Goal: Information Seeking & Learning: Learn about a topic

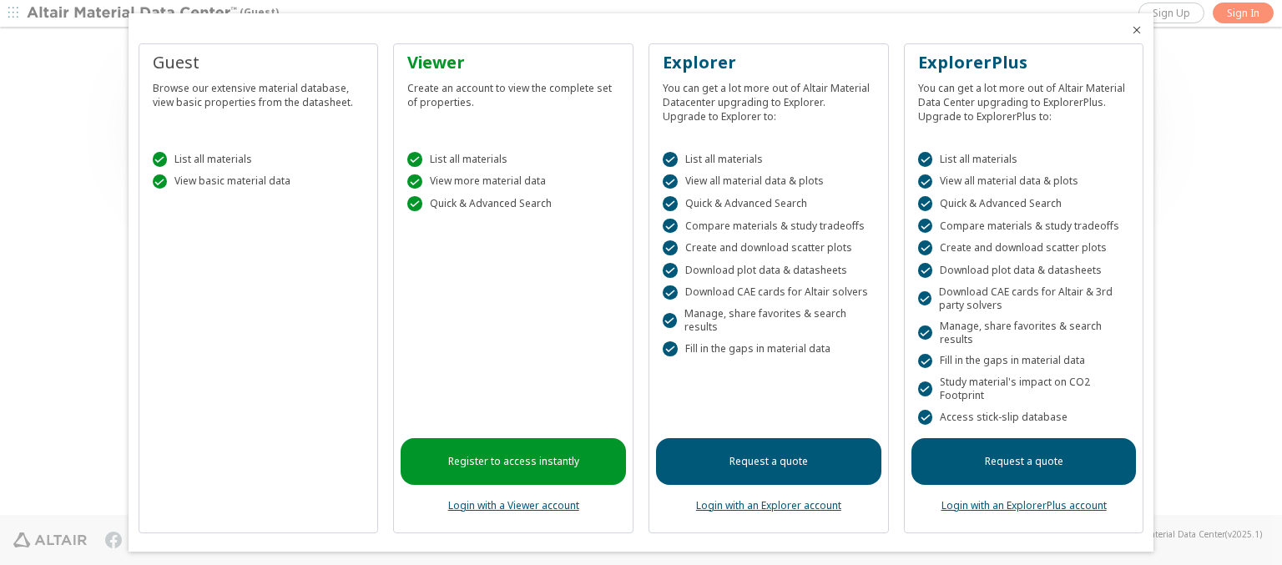
click at [1130, 30] on icon "Close" at bounding box center [1136, 29] width 13 height 13
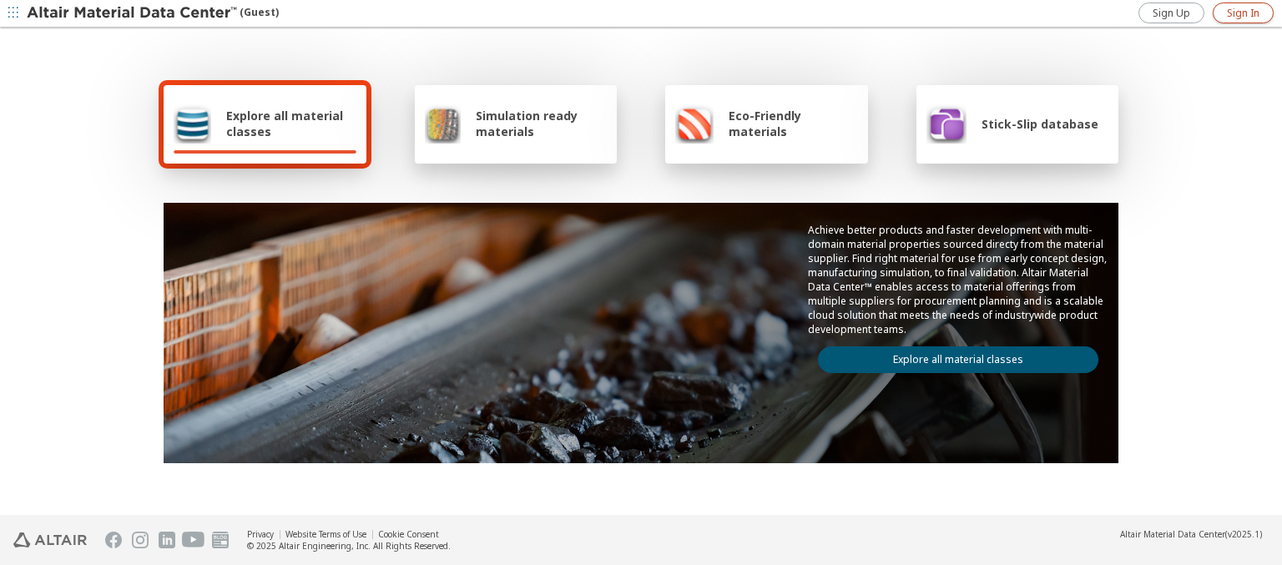
click at [1243, 13] on span "Sign In" at bounding box center [1243, 13] width 33 height 13
click at [133, 13] on img at bounding box center [133, 13] width 213 height 17
click at [285, 124] on span "Explore all material classes" at bounding box center [291, 124] width 130 height 32
click at [951, 356] on link "Explore all material classes" at bounding box center [958, 359] width 280 height 27
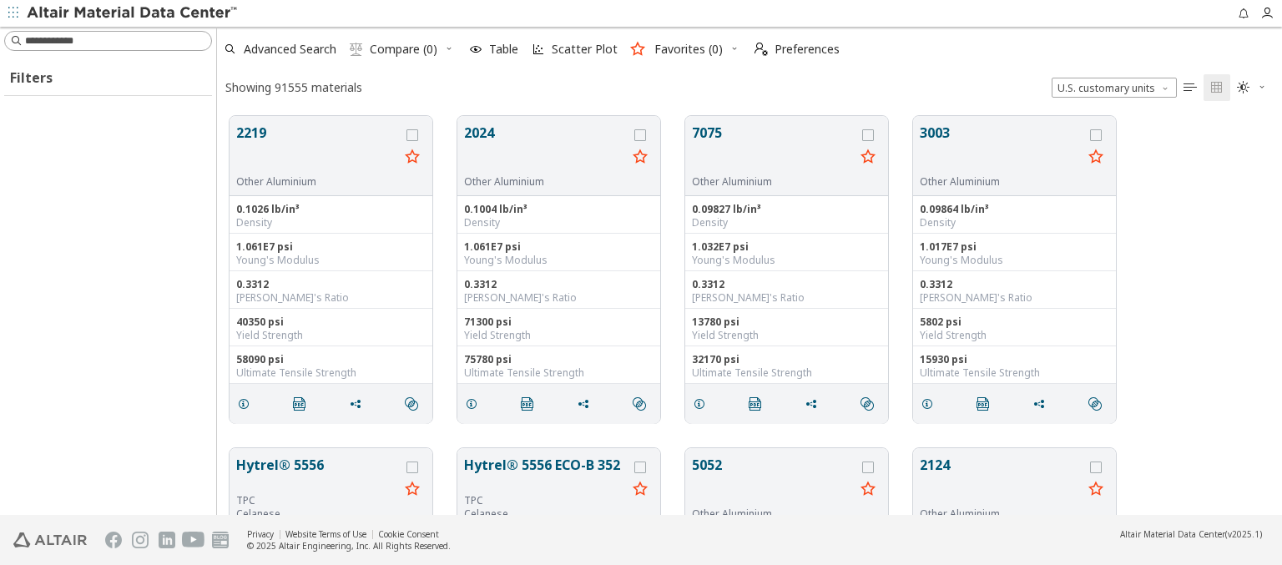
scroll to position [399, 1052]
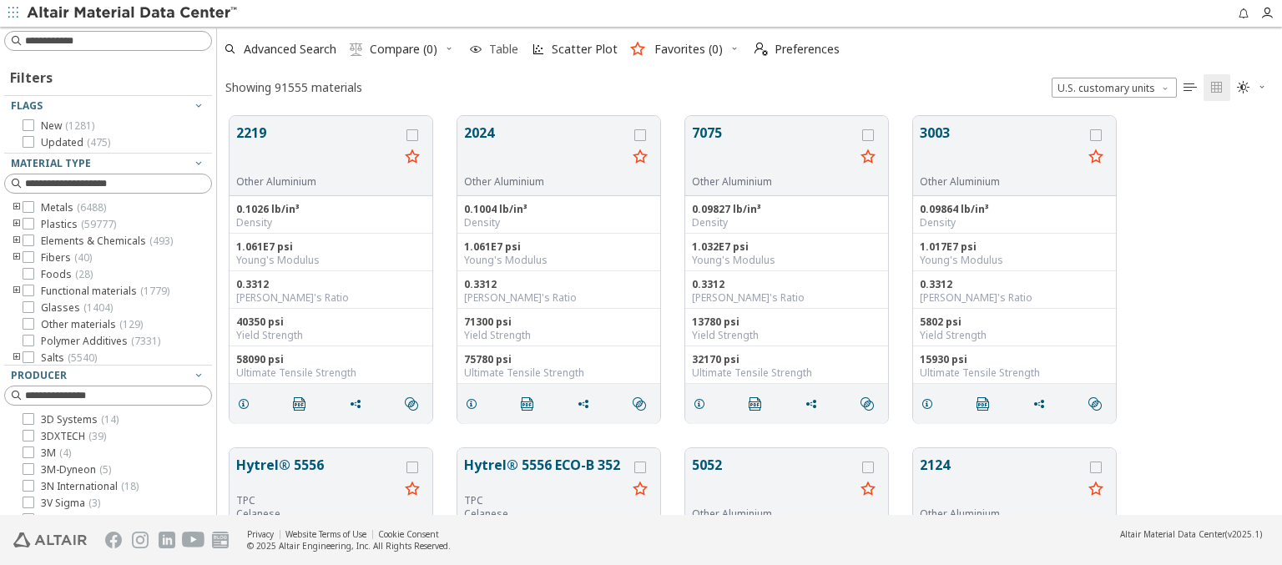
click at [476, 49] on icon "button" at bounding box center [475, 49] width 13 height 13
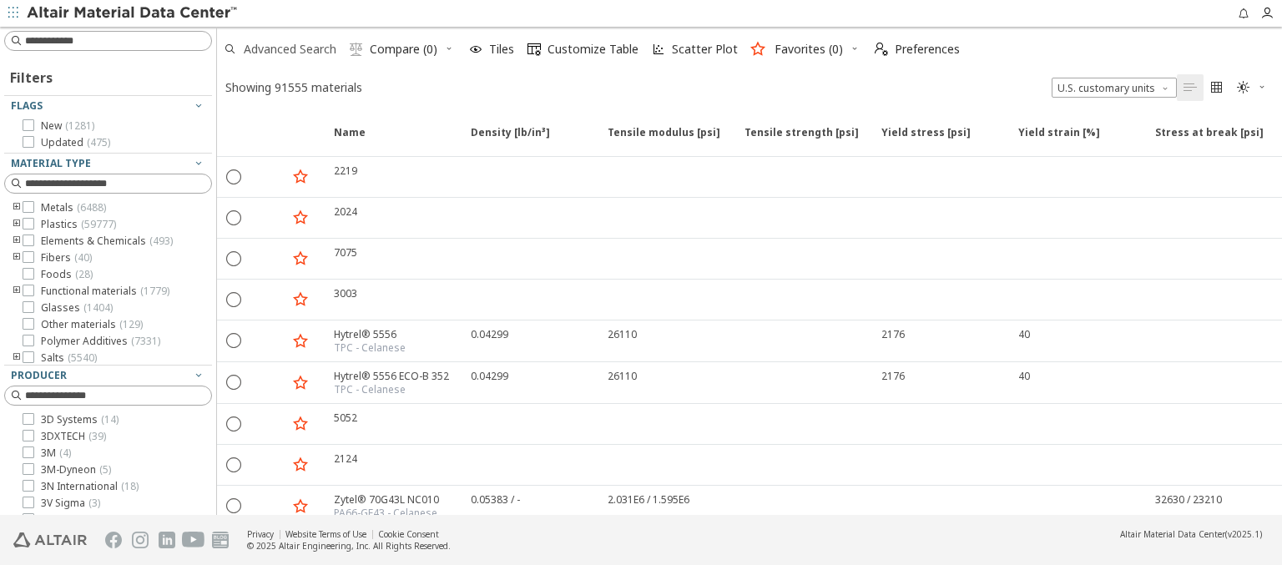
click at [314, 49] on span "Advanced Search" at bounding box center [290, 49] width 93 height 12
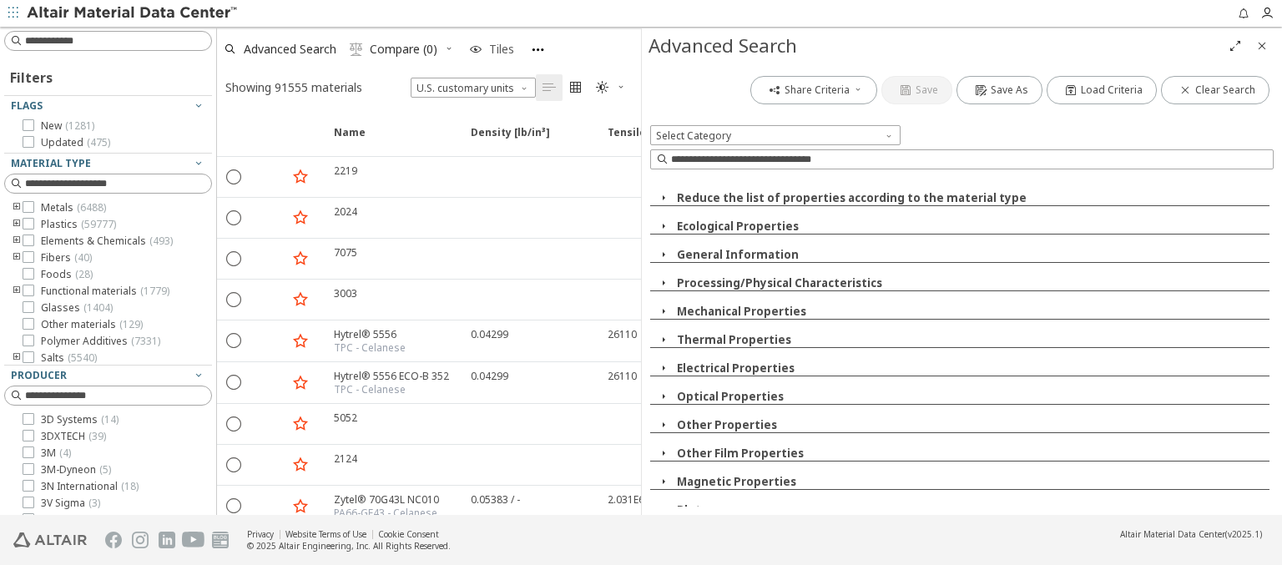
click at [506, 51] on span "Tiles" at bounding box center [501, 49] width 25 height 12
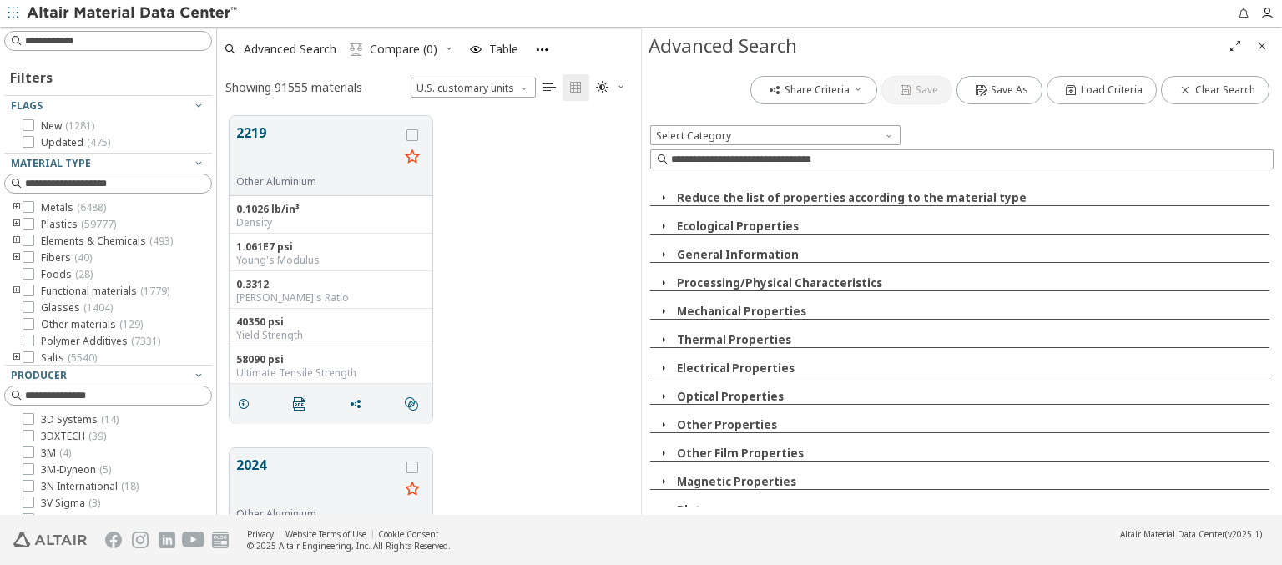
scroll to position [399, 411]
click at [662, 192] on icon "button" at bounding box center [663, 197] width 13 height 13
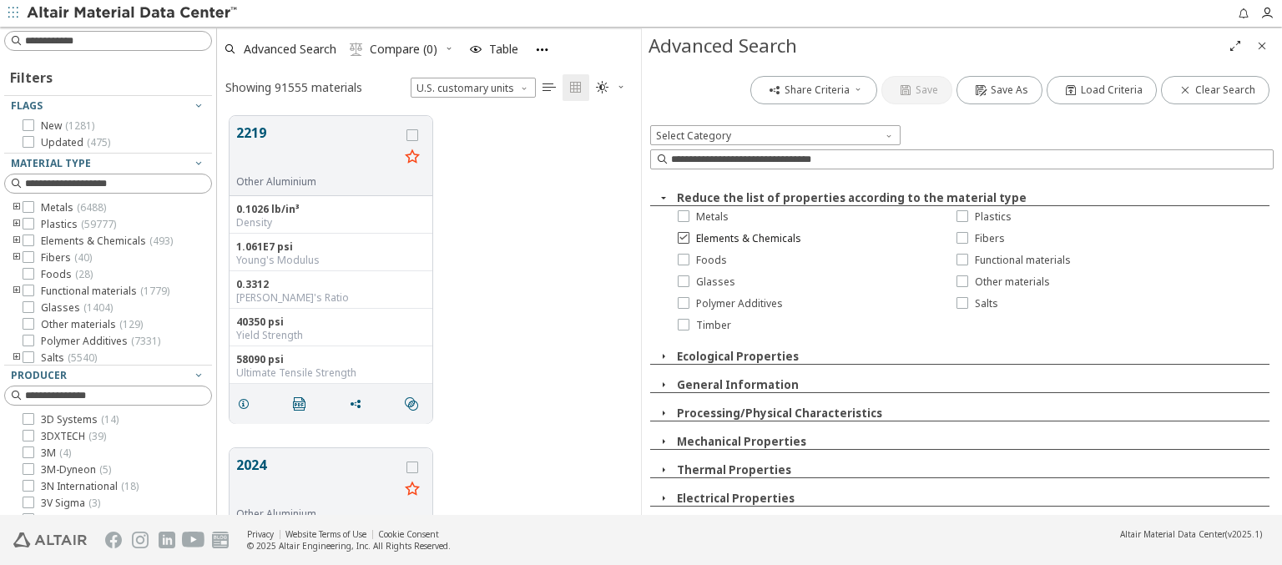
click at [711, 237] on span "Elements & Chemicals" at bounding box center [748, 238] width 105 height 13
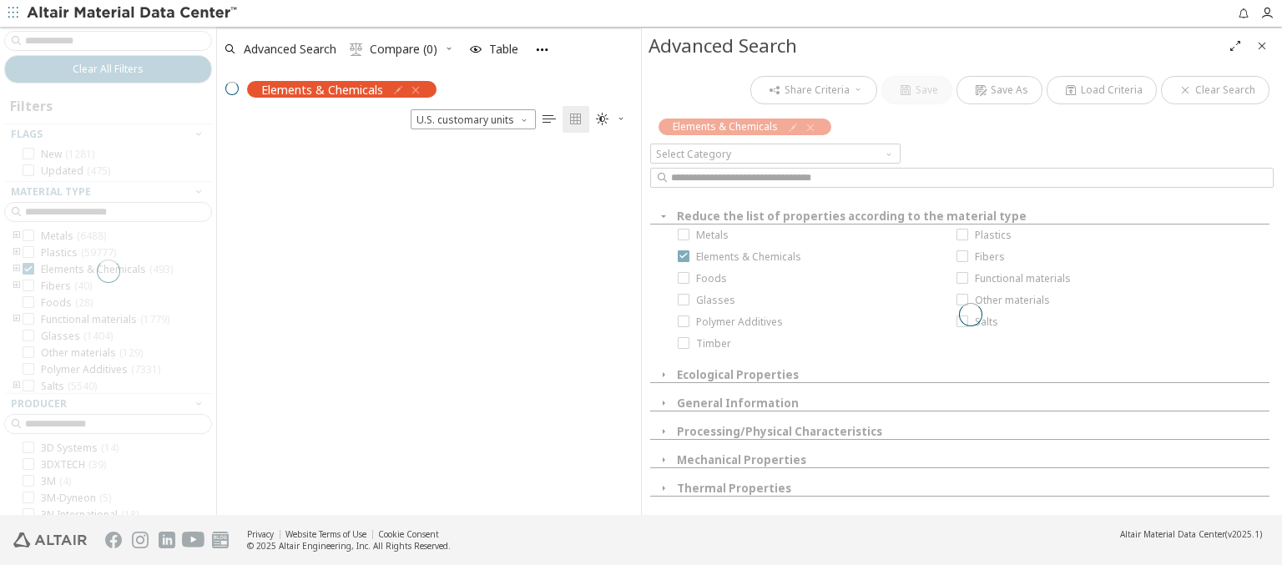
scroll to position [370, 411]
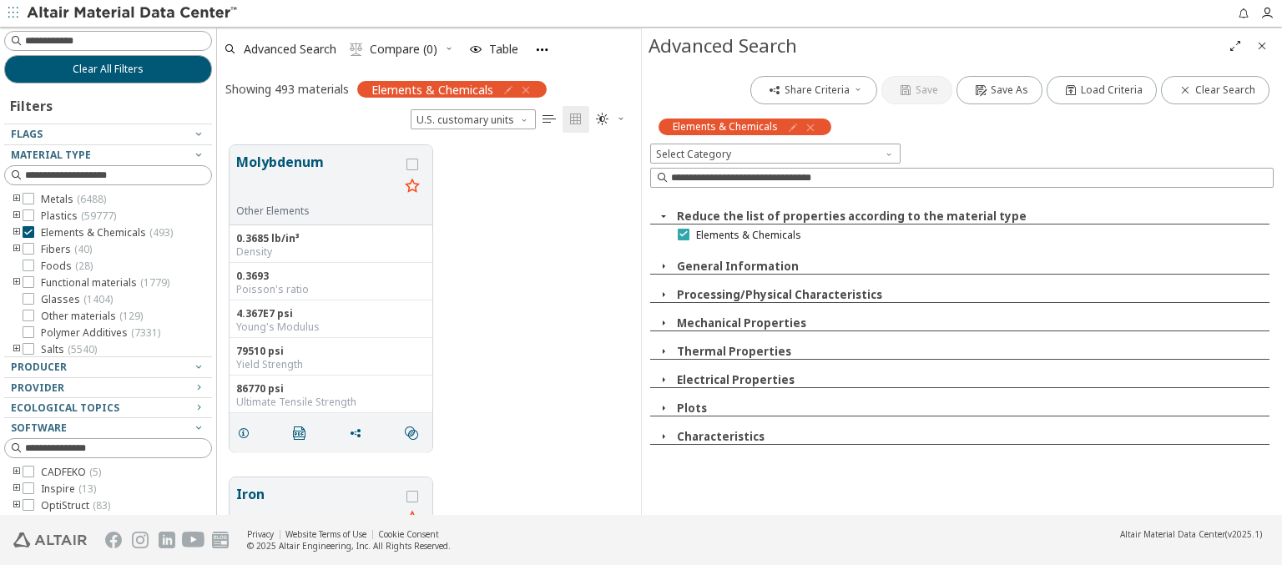
click at [683, 230] on icon at bounding box center [684, 234] width 12 height 12
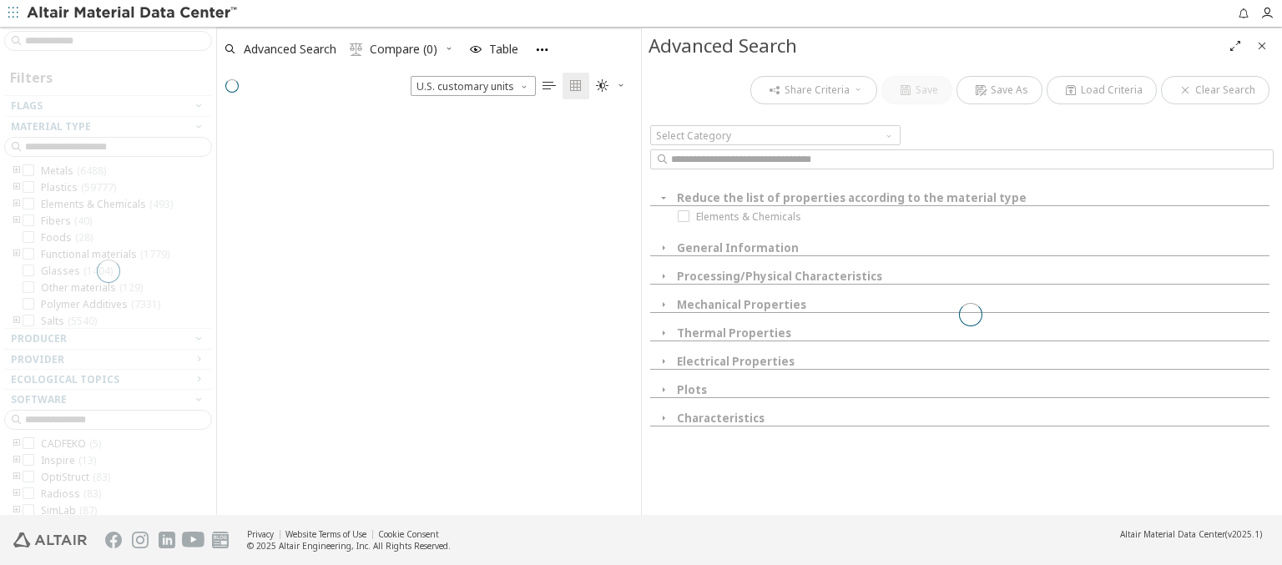
scroll to position [399, 411]
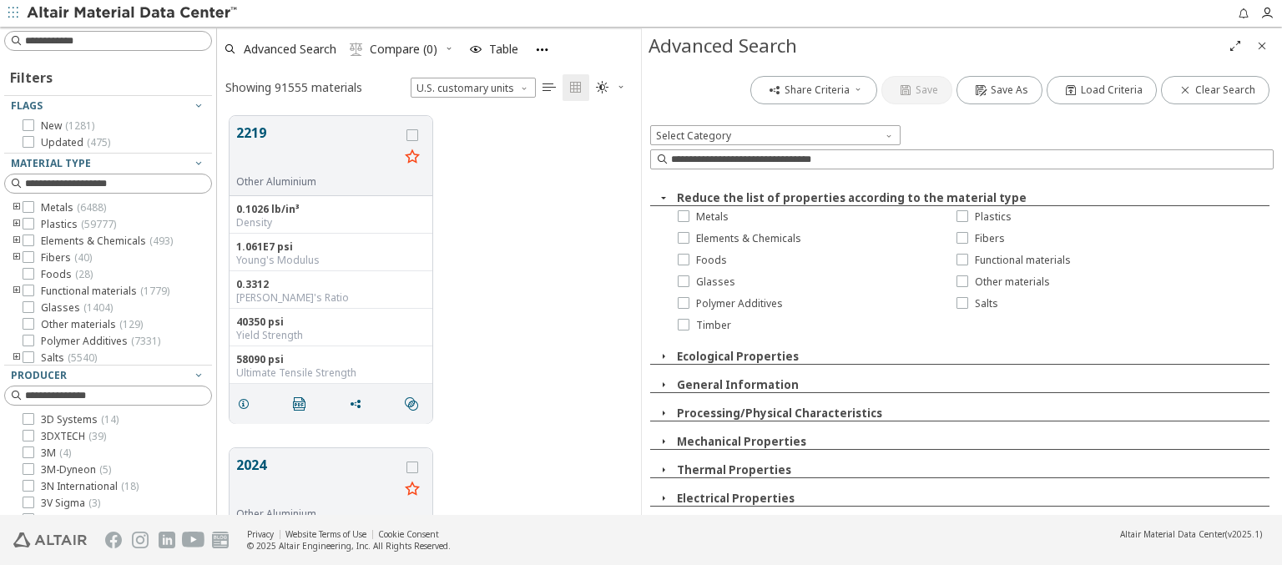
click at [661, 196] on icon "button" at bounding box center [663, 197] width 13 height 13
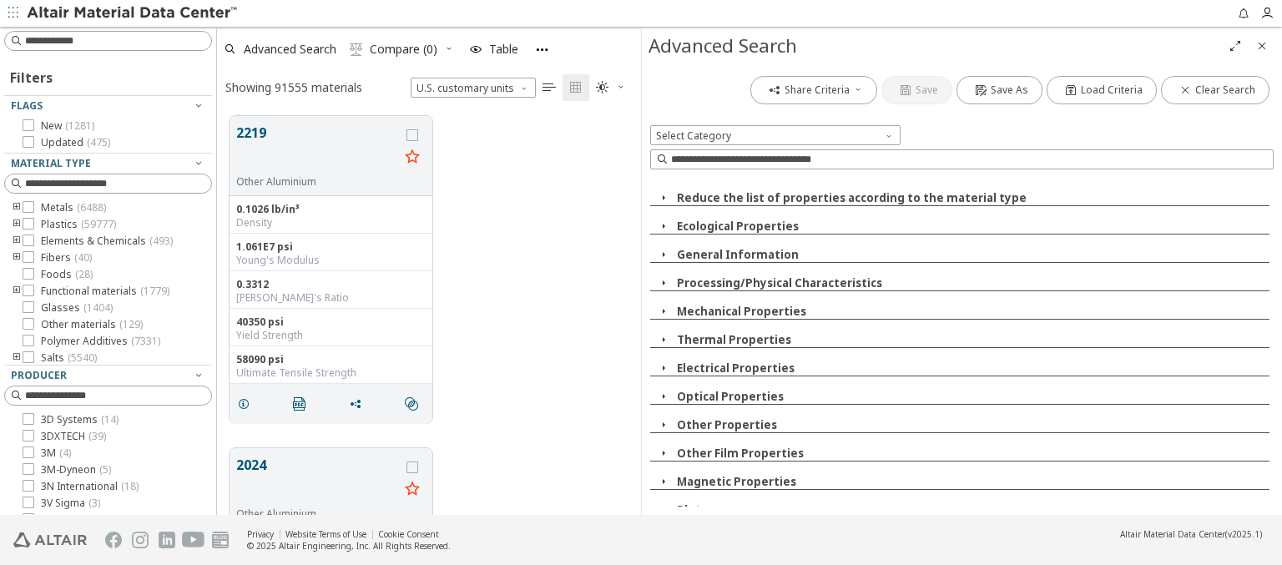
click at [664, 250] on icon "button" at bounding box center [663, 254] width 13 height 13
click at [673, 289] on icon "button" at bounding box center [671, 282] width 13 height 13
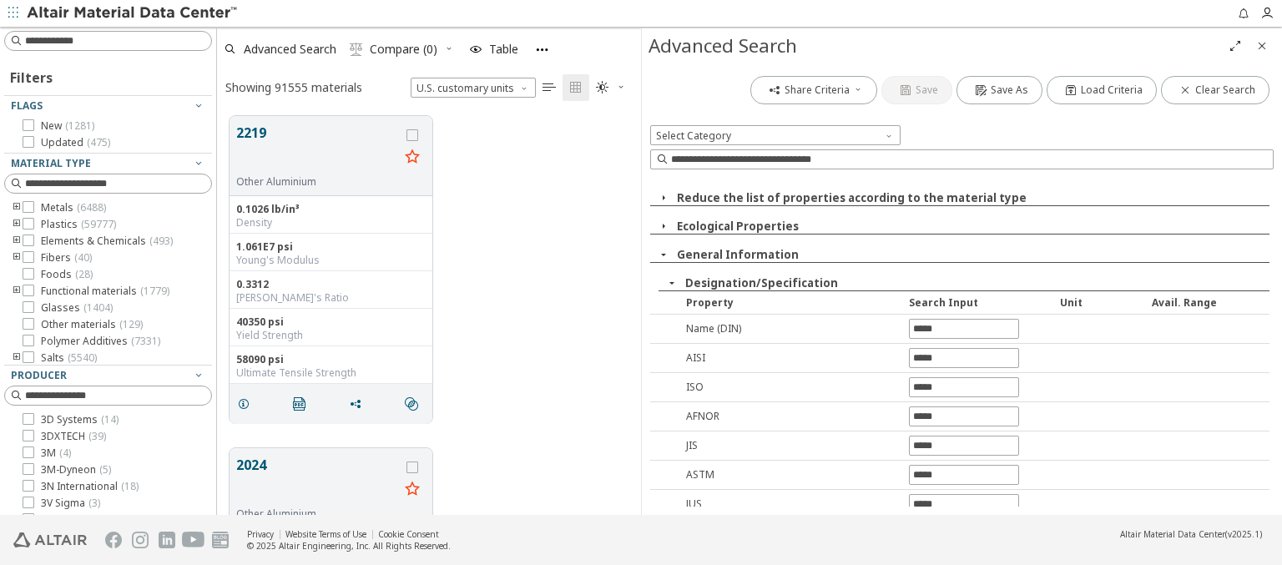
click at [671, 279] on icon "button" at bounding box center [671, 282] width 13 height 13
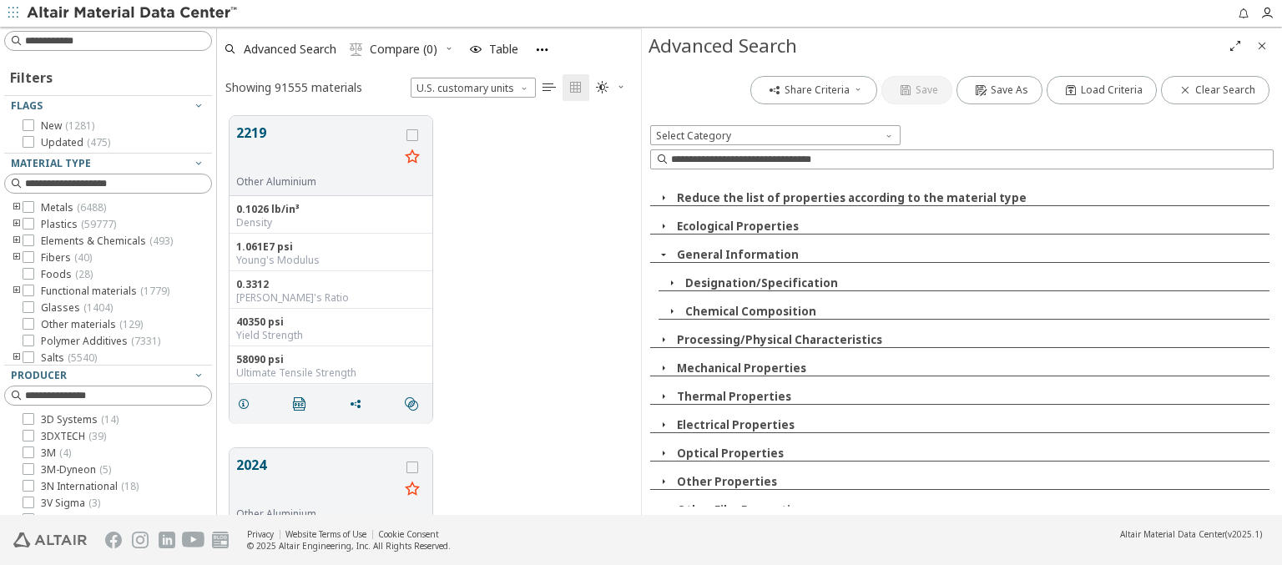
click at [666, 253] on icon "button" at bounding box center [663, 254] width 13 height 13
click at [673, 316] on button "button" at bounding box center [663, 311] width 27 height 15
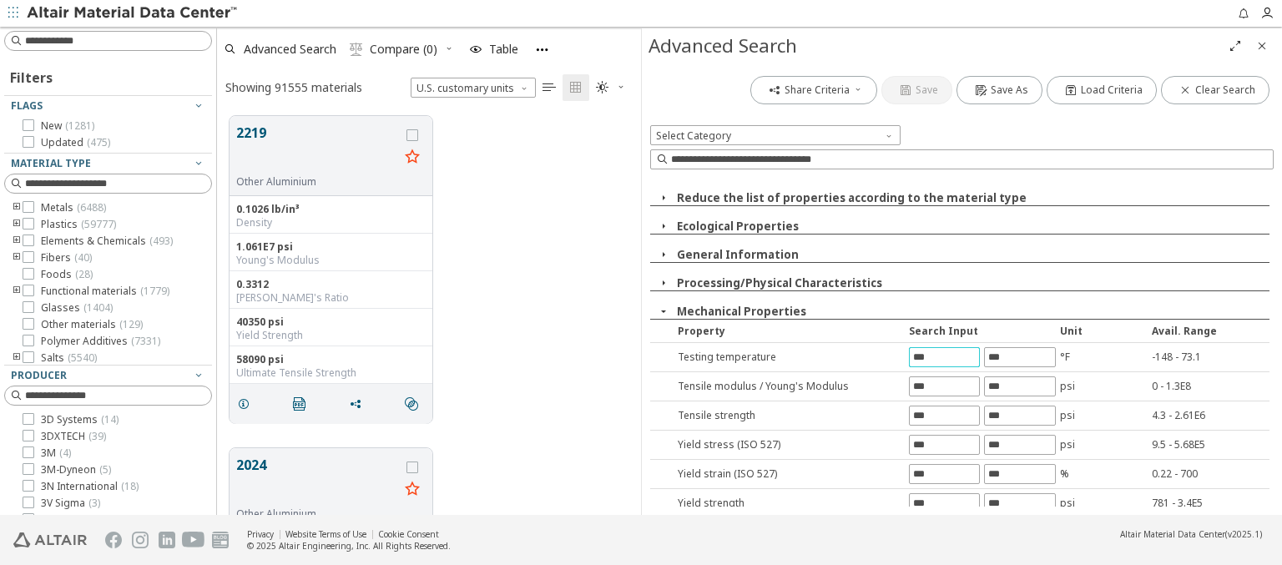
click at [913, 359] on input "text" at bounding box center [944, 357] width 69 height 18
type input "****"
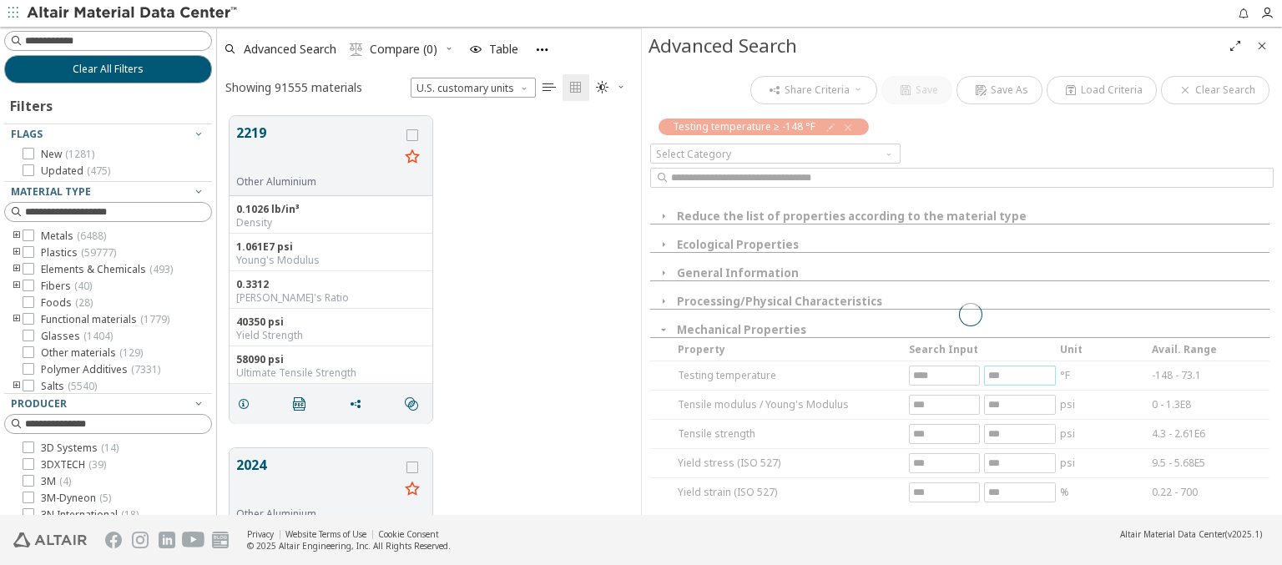
click at [1005, 351] on div "Share Criteria Save Save As Load Criteria Clear Search Testing temperature ≥ -1…" at bounding box center [962, 289] width 640 height 452
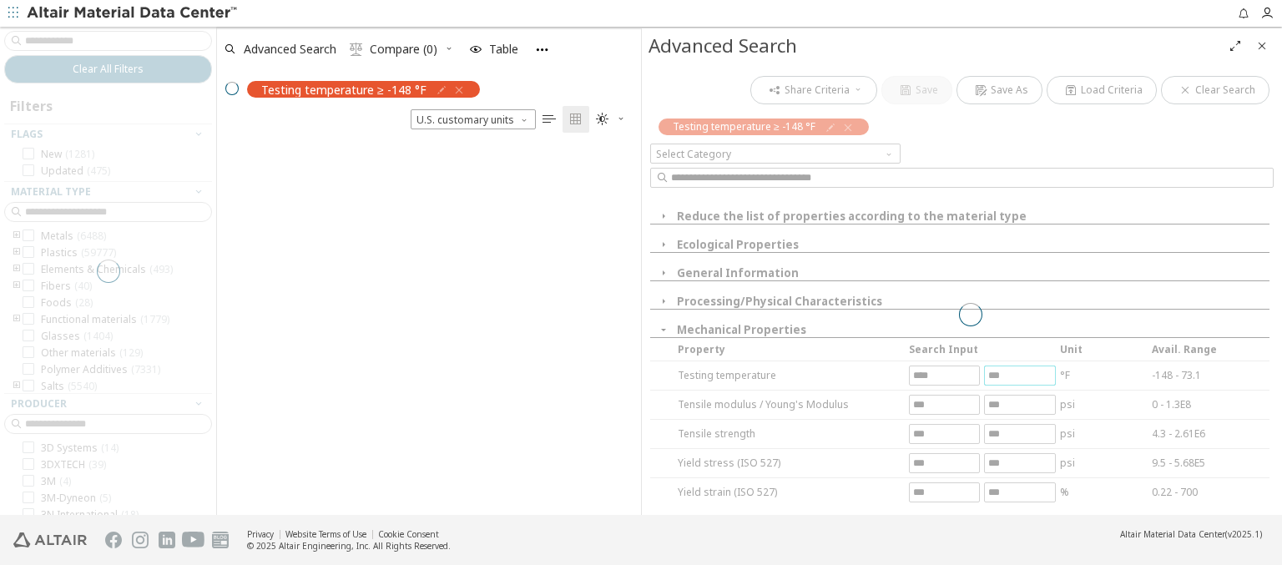
scroll to position [370, 411]
type input "*"
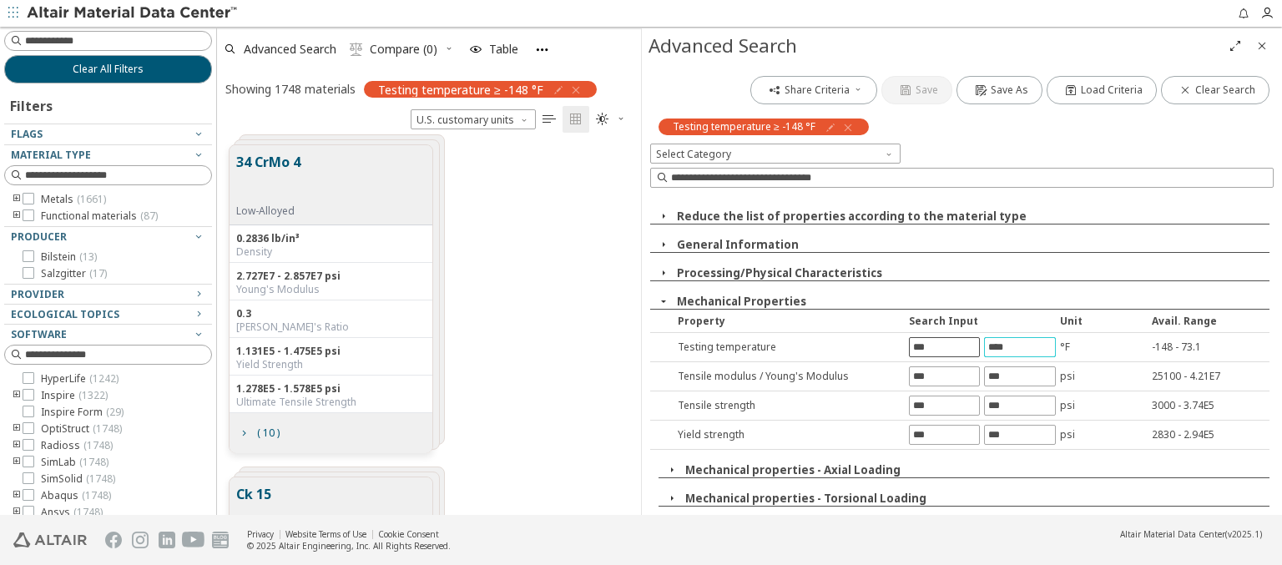
type input "****"
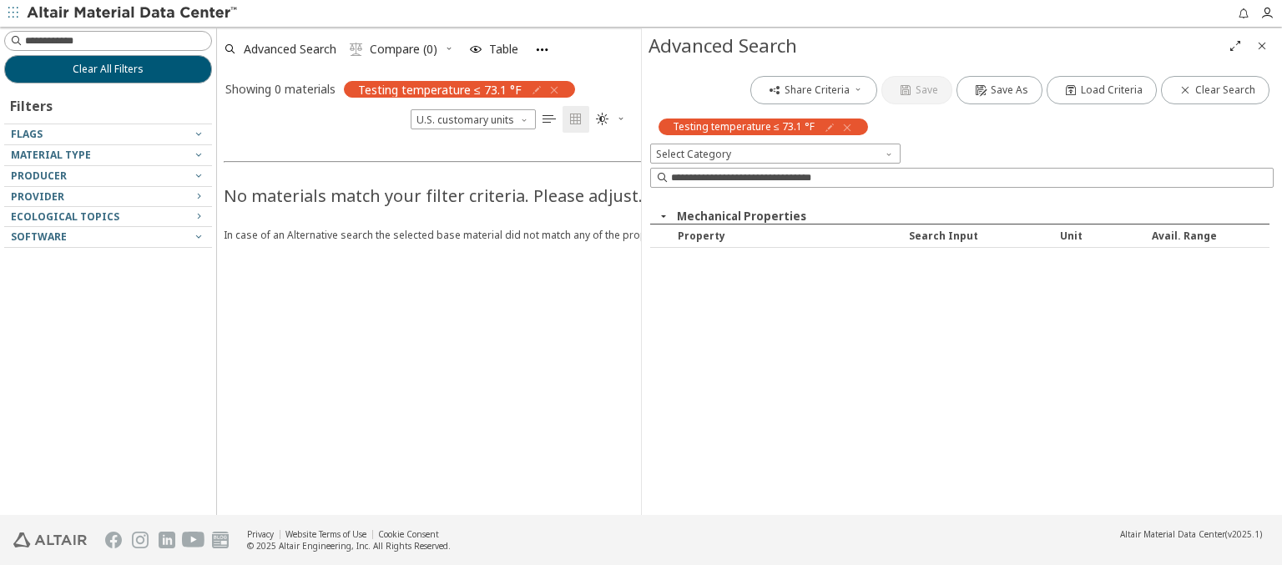
click at [554, 88] on icon "button" at bounding box center [554, 89] width 13 height 13
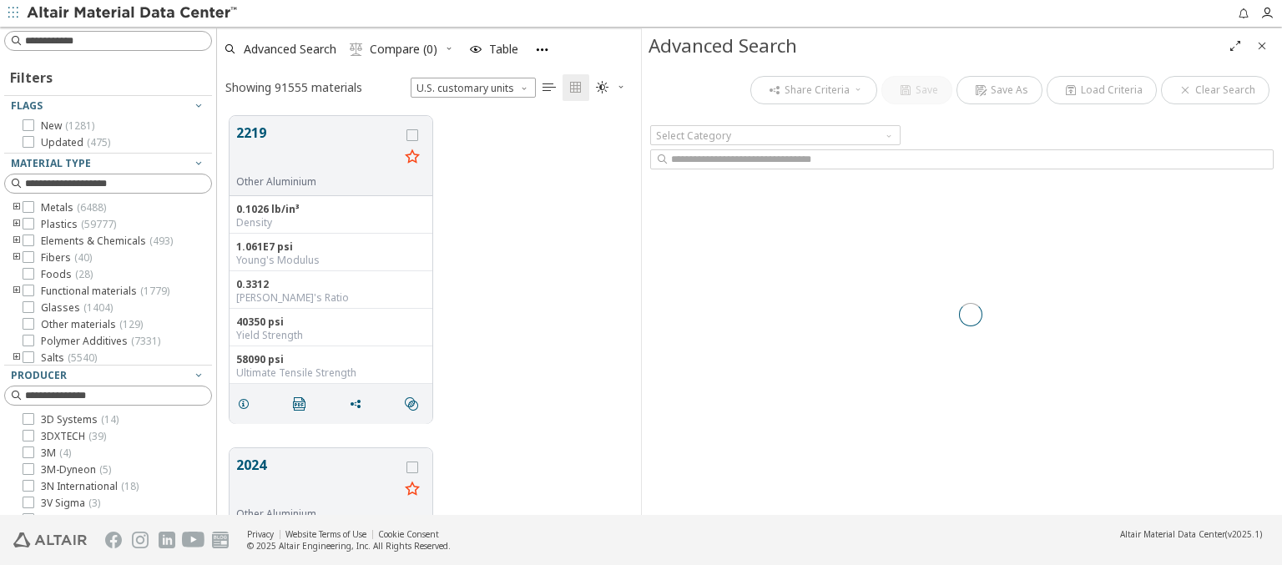
scroll to position [399, 411]
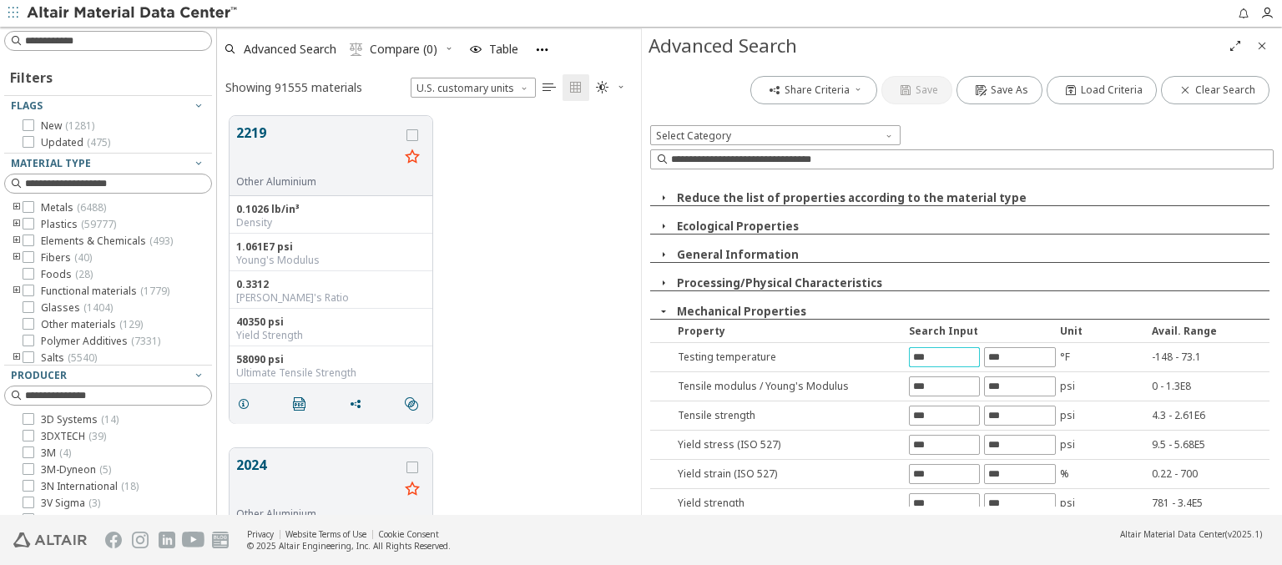
click at [936, 353] on input "text" at bounding box center [944, 357] width 69 height 18
type input "****"
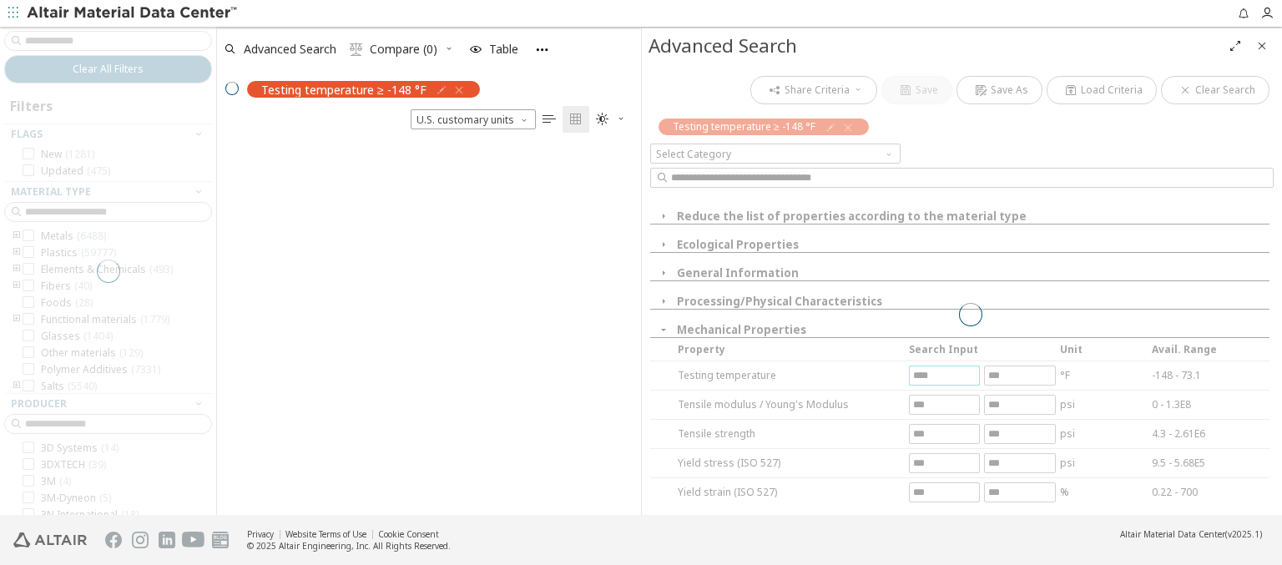
scroll to position [370, 411]
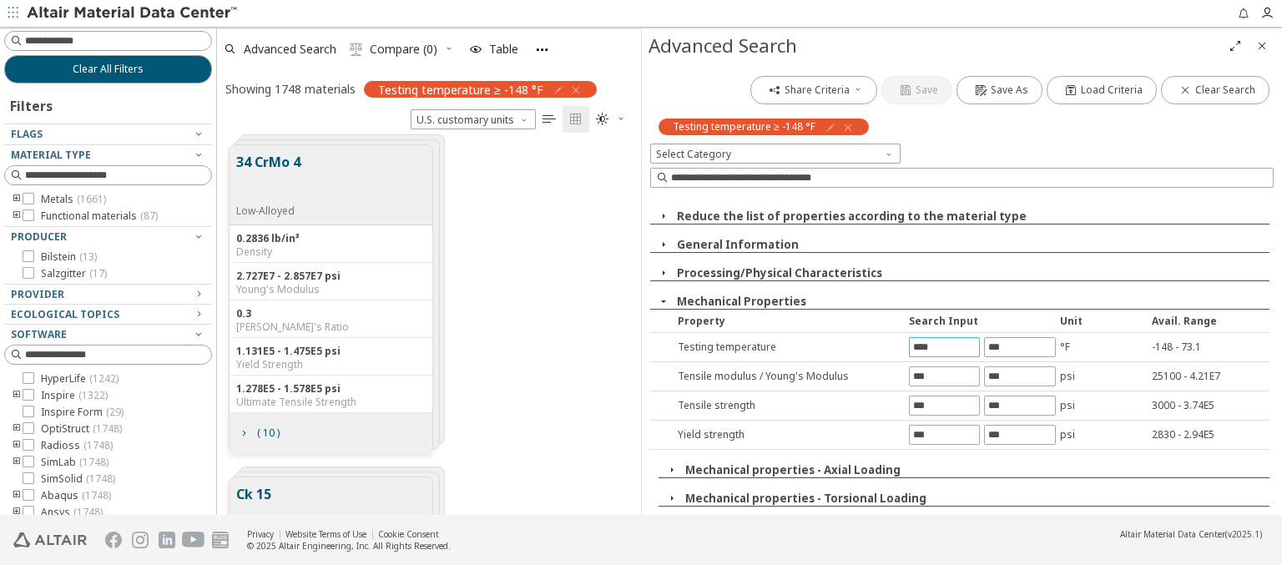
click at [1264, 49] on icon "Close" at bounding box center [1261, 45] width 13 height 13
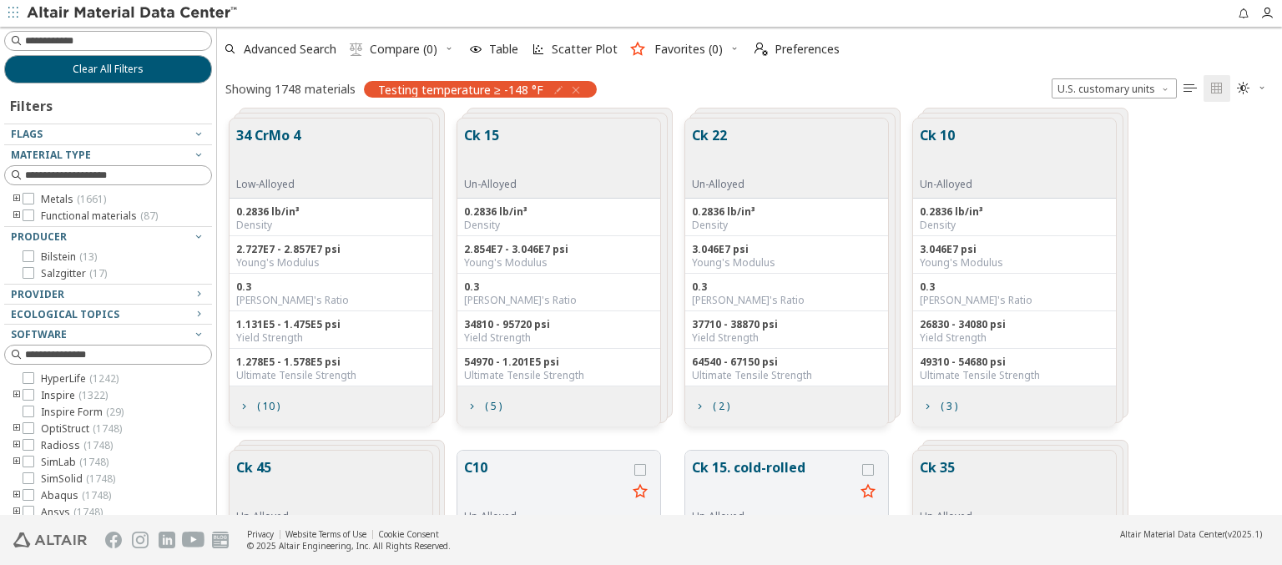
scroll to position [396, 1052]
click at [248, 410] on icon "grid" at bounding box center [243, 406] width 13 height 13
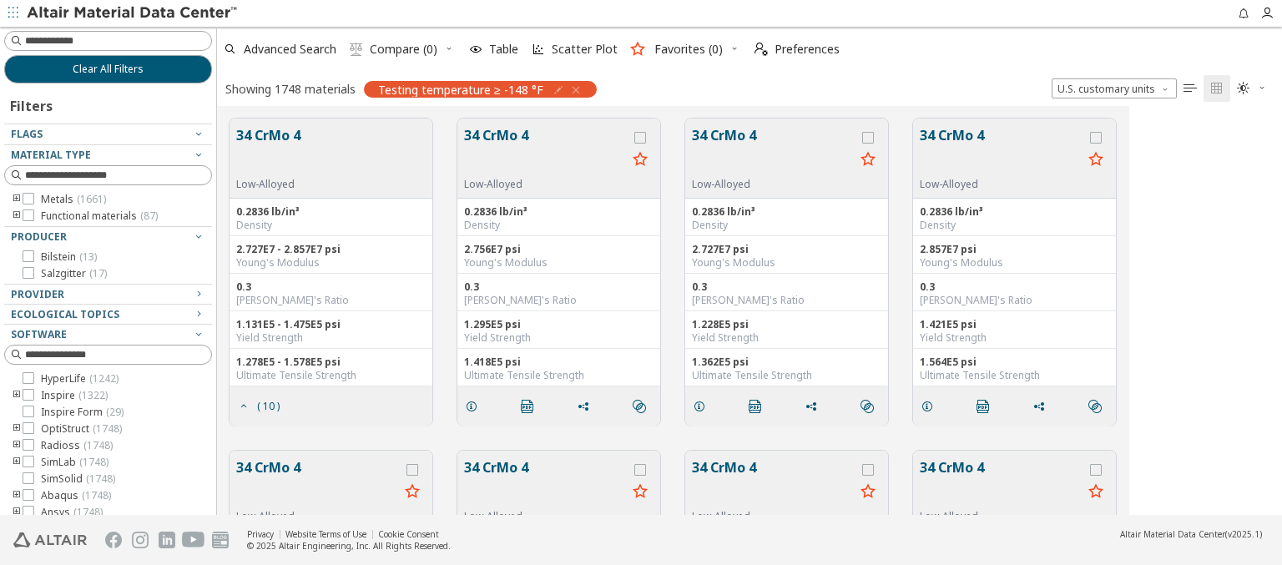
scroll to position [167, 0]
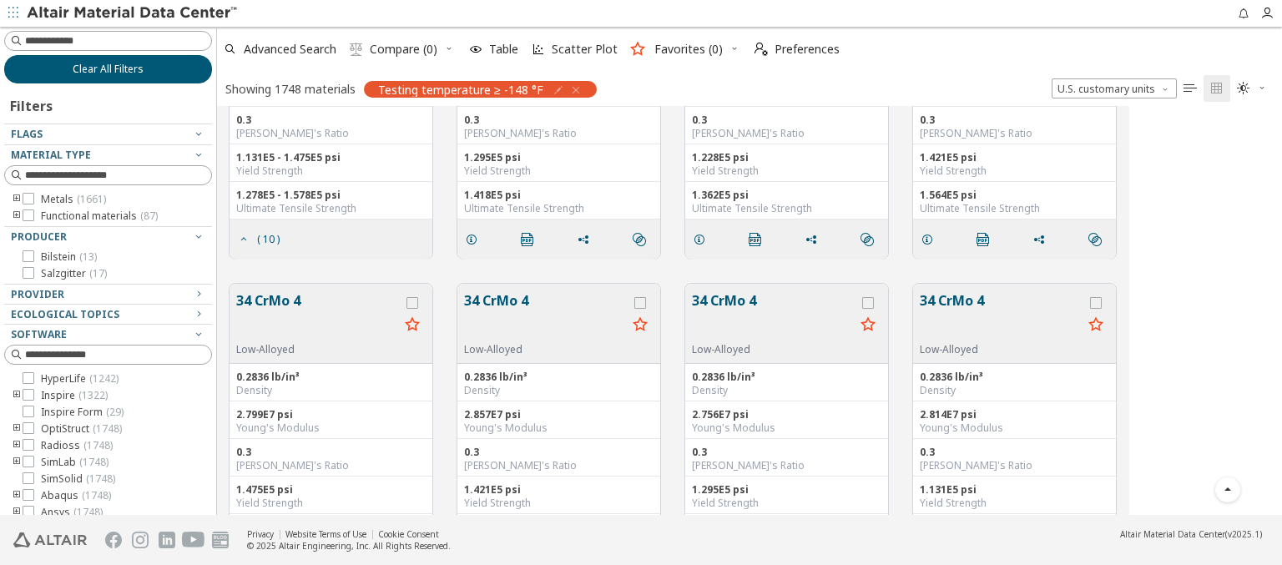
click at [154, 68] on button "Clear All Filters" at bounding box center [108, 69] width 208 height 28
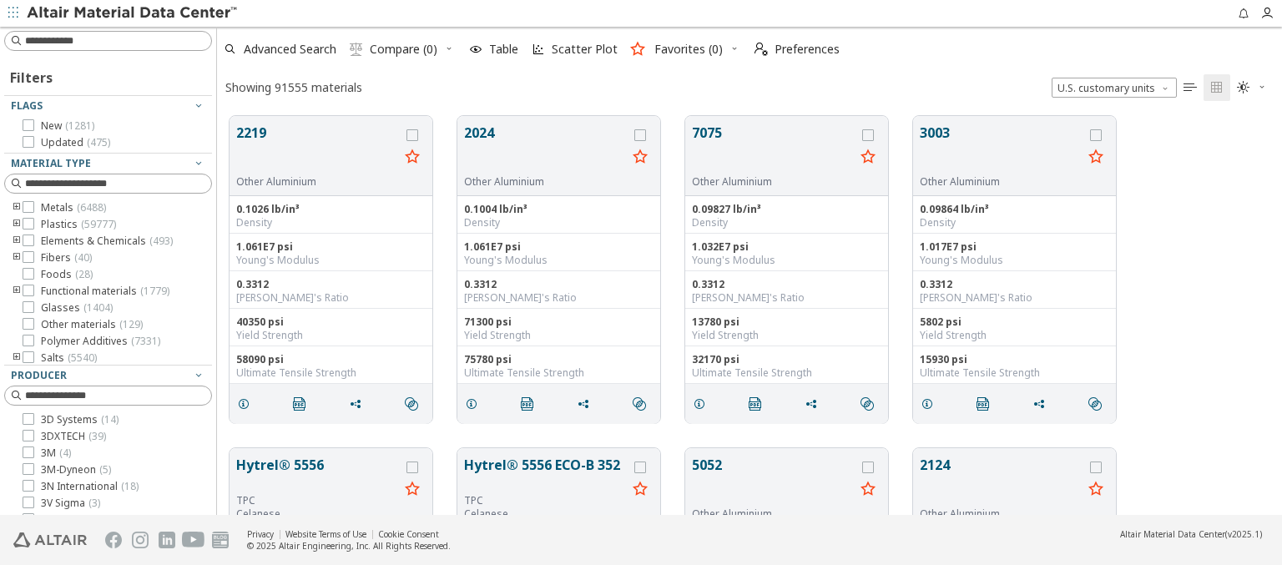
scroll to position [399, 1052]
